Goal: Check status: Check status

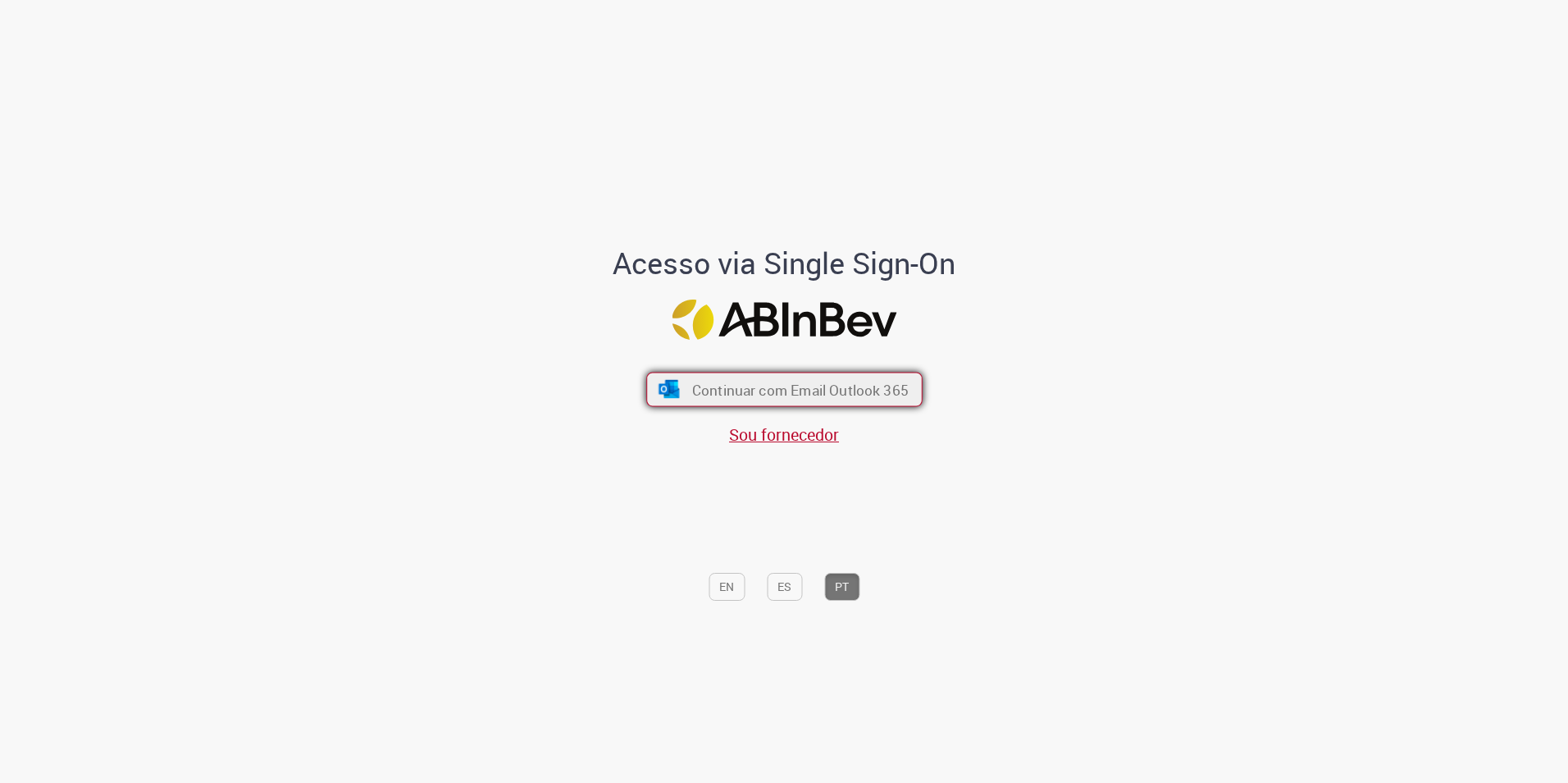
click at [723, 385] on span "Continuar com Email Outlook 365" at bounding box center [799, 389] width 216 height 19
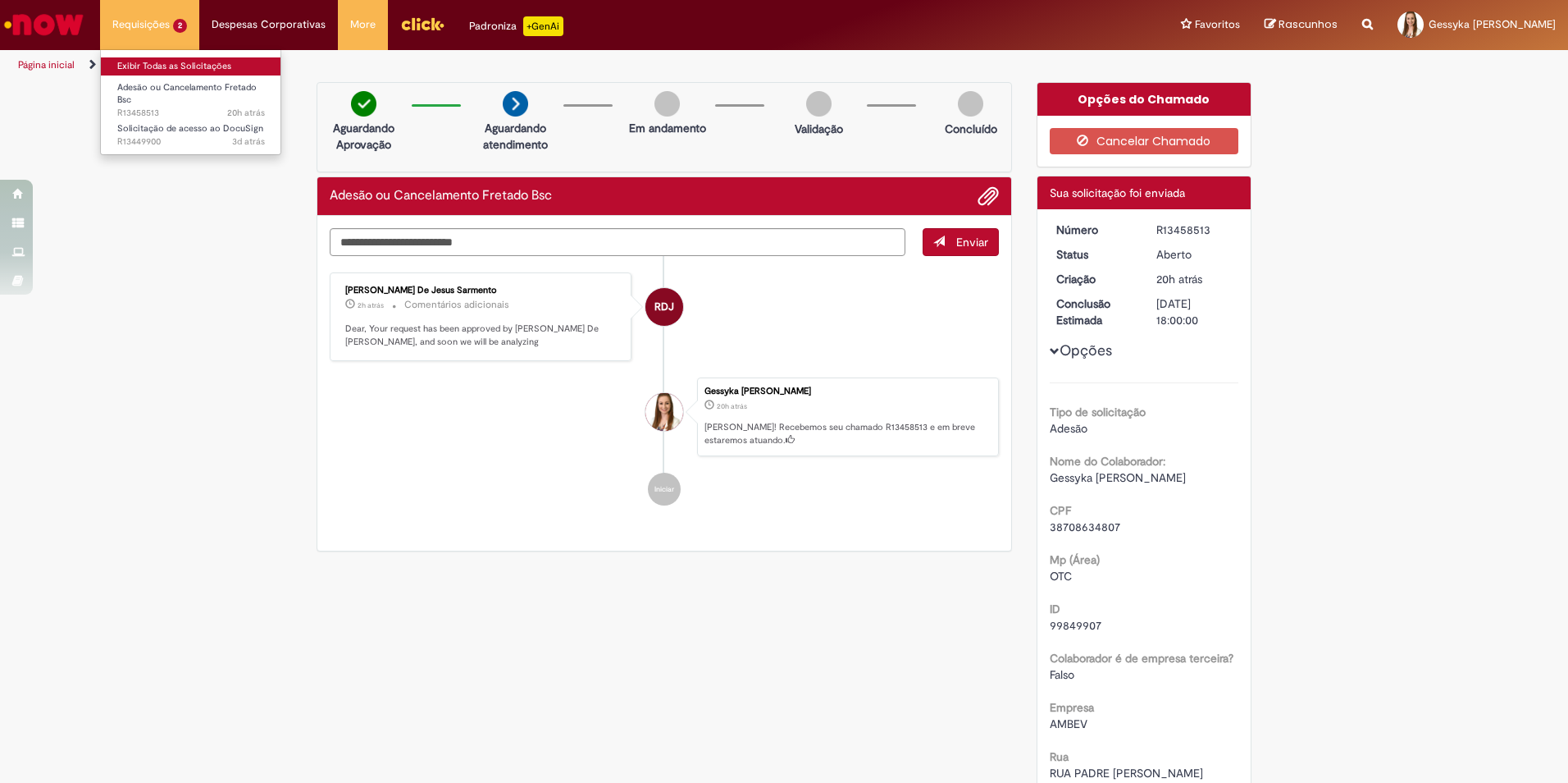
click at [147, 64] on link "Exibir Todas as Solicitações" at bounding box center [191, 66] width 180 height 18
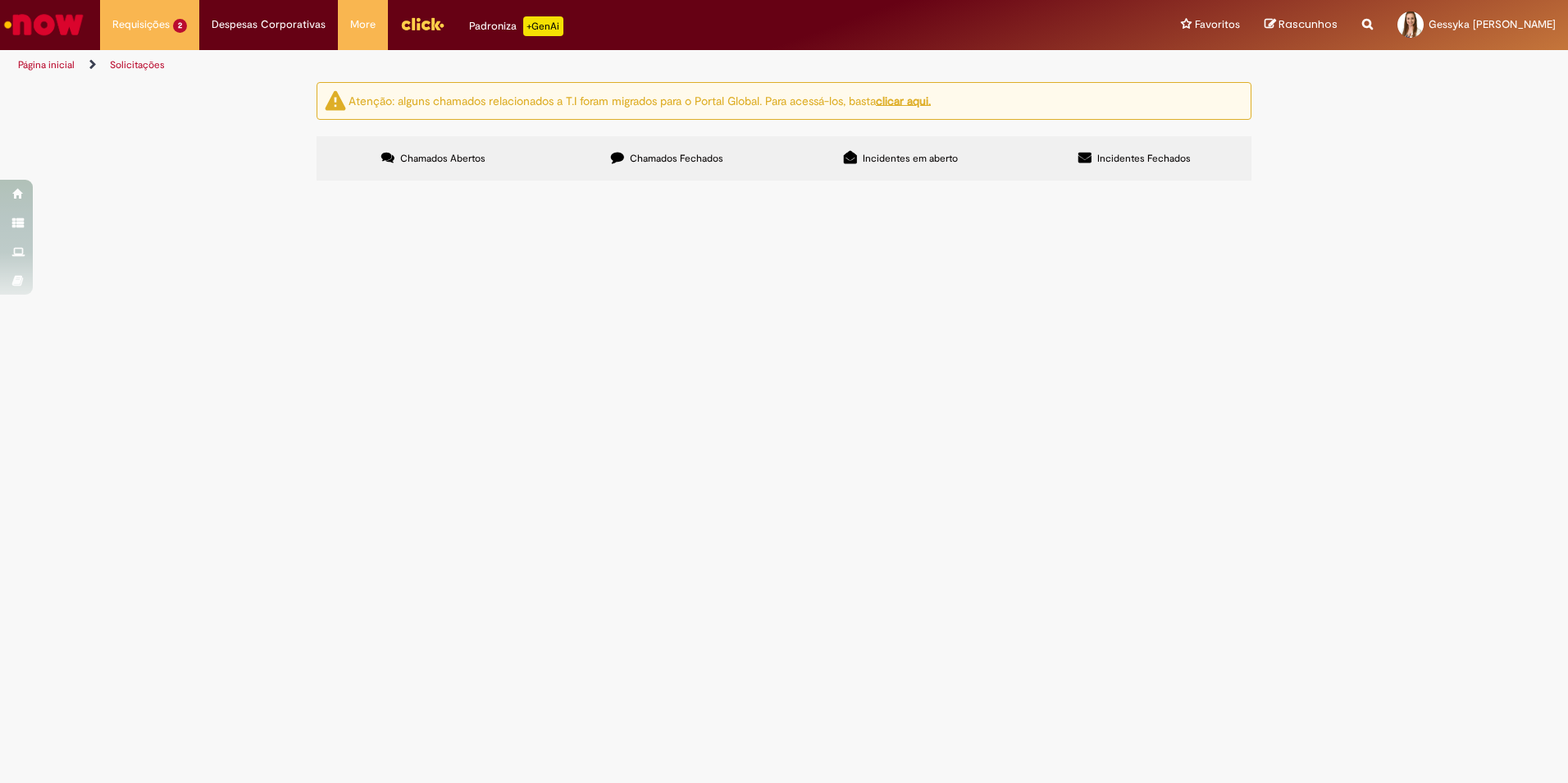
click at [213, 185] on div "Atenção: alguns chamados relacionados a T.I foram migrados para o Portal Global…" at bounding box center [784, 133] width 1568 height 103
click at [0, 0] on td "Solicito acesso ao docusign para assinatura do termo do VPN" at bounding box center [0, 0] width 0 height 0
click at [0, 0] on span "Solicitação de acesso ao DocuSign" at bounding box center [0, 0] width 0 height 0
